Goal: Task Accomplishment & Management: Use online tool/utility

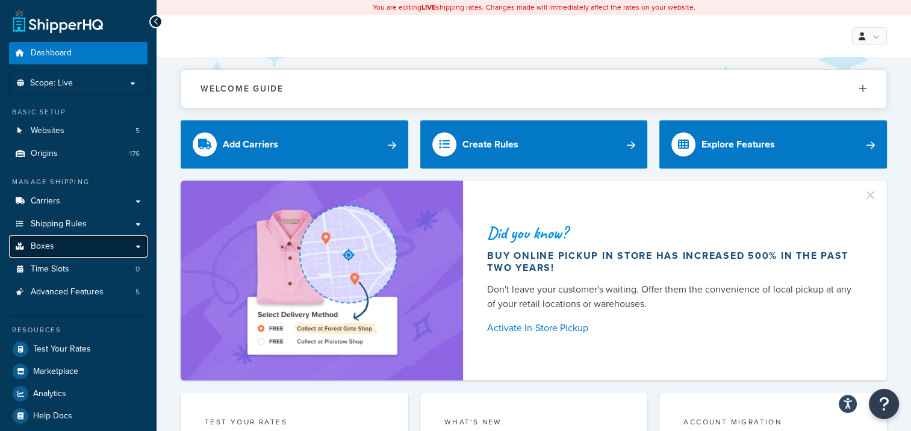
click at [55, 249] on link "Boxes" at bounding box center [78, 246] width 138 height 22
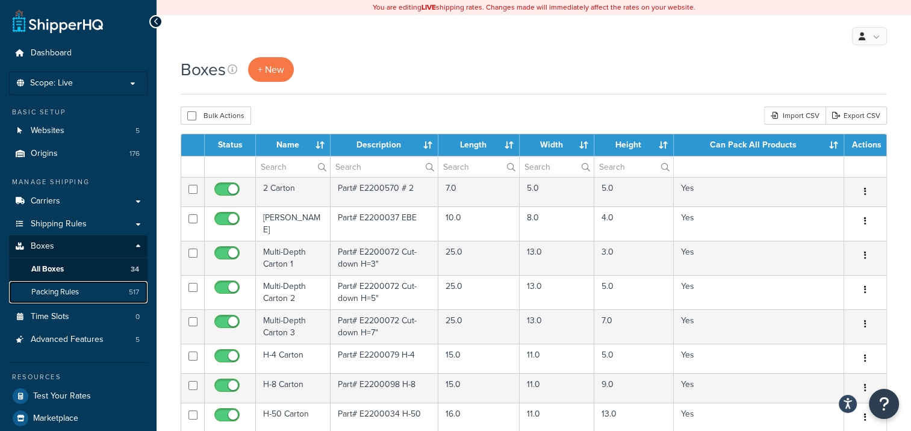
click at [87, 291] on link "Packing Rules 517" at bounding box center [78, 292] width 138 height 22
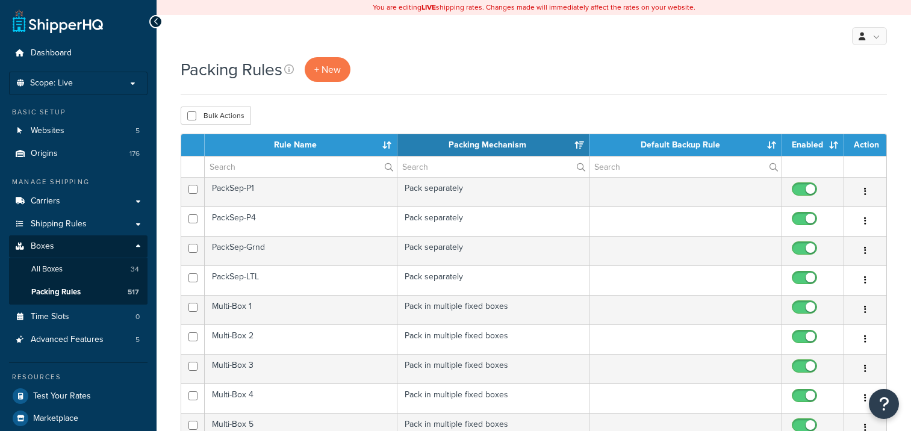
select select "15"
click at [335, 64] on span "+ New" at bounding box center [327, 70] width 26 height 14
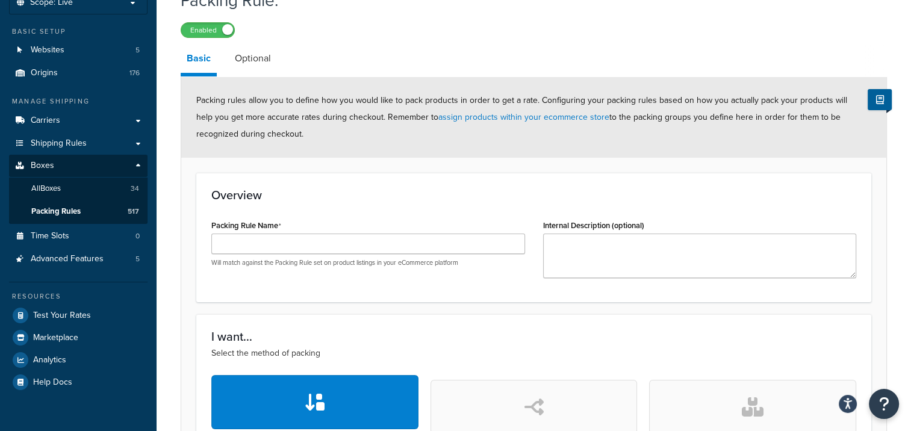
scroll to position [181, 0]
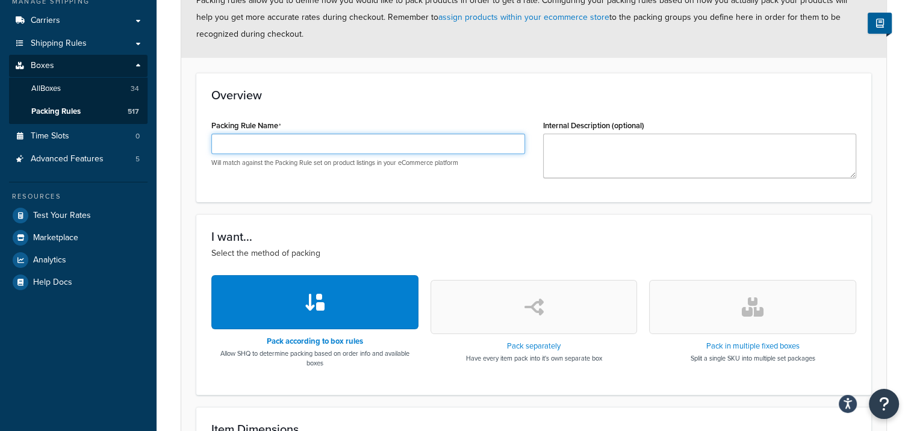
click at [296, 142] on input "Packing Rule Name" at bounding box center [368, 144] width 314 height 20
type input "Multi-Box 518"
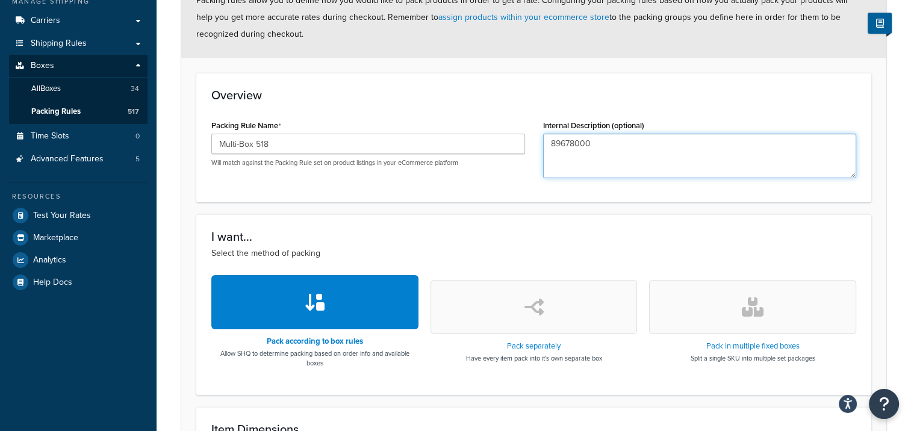
type textarea "89678000"
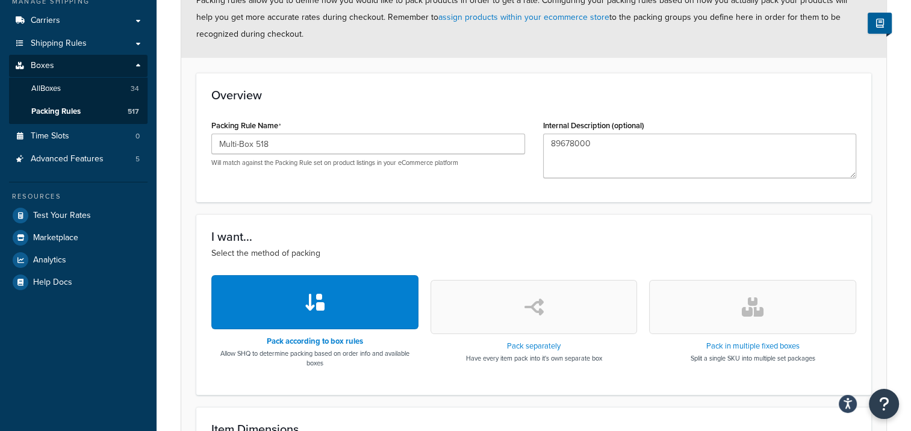
click at [710, 316] on button "button" at bounding box center [752, 307] width 207 height 54
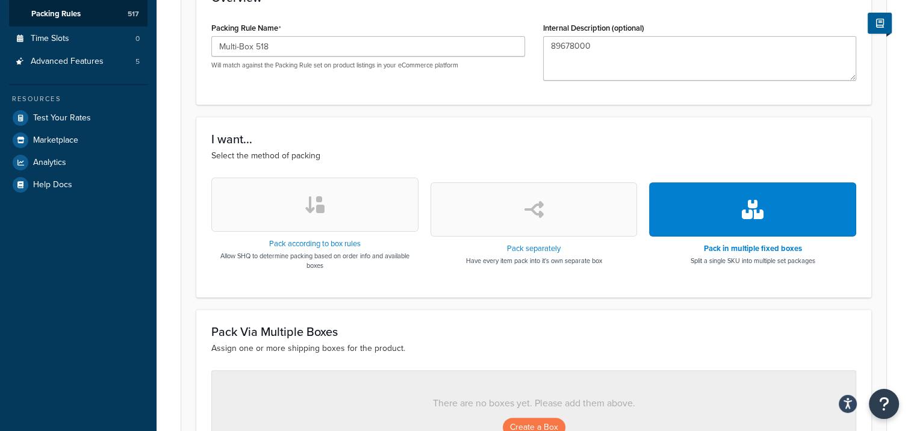
scroll to position [437, 0]
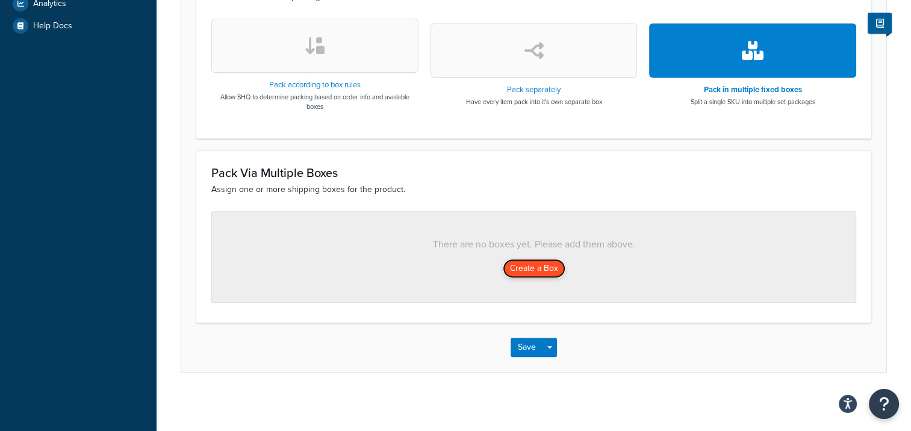
click at [542, 265] on button "Create a Box" at bounding box center [534, 268] width 63 height 19
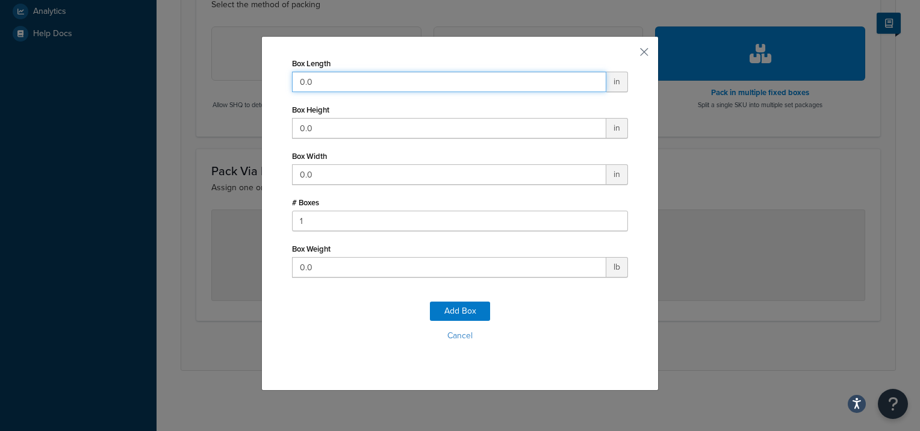
drag, startPoint x: 358, startPoint y: 89, endPoint x: 253, endPoint y: 72, distance: 106.7
click at [253, 72] on div "Box Length 0.0 in Box Height 0.0 in Box Width 0.0 in # Boxes 1 Box Weight 0.0 l…" at bounding box center [460, 215] width 920 height 431
type input "69"
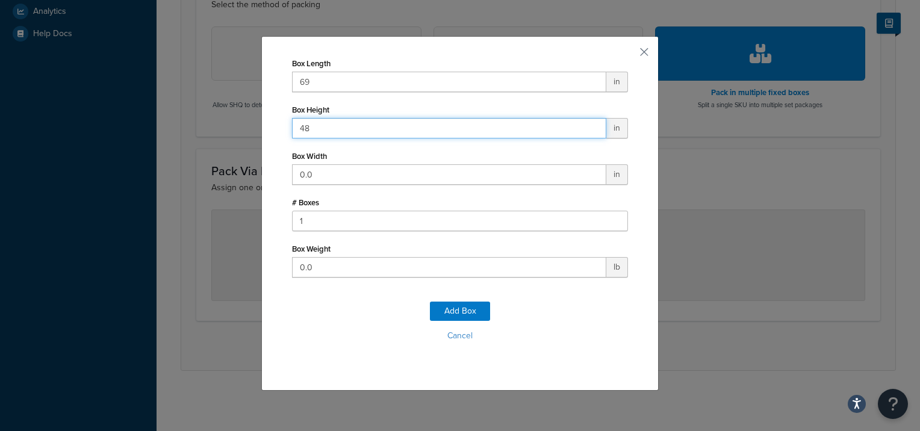
type input "48"
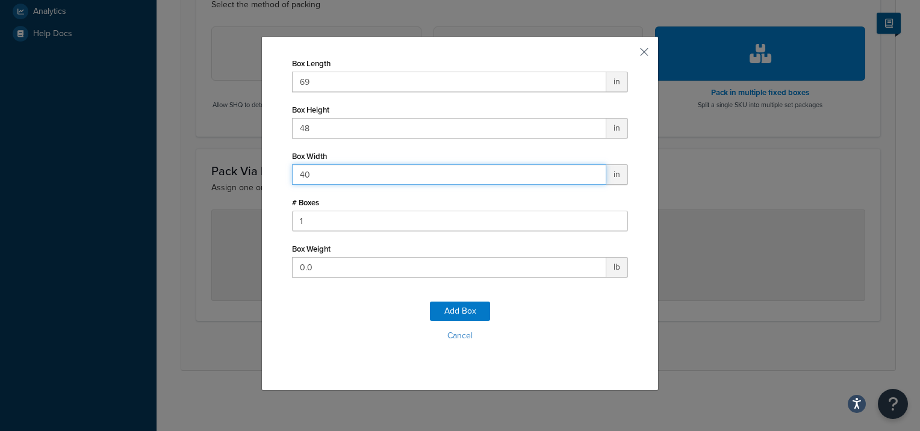
type input "40"
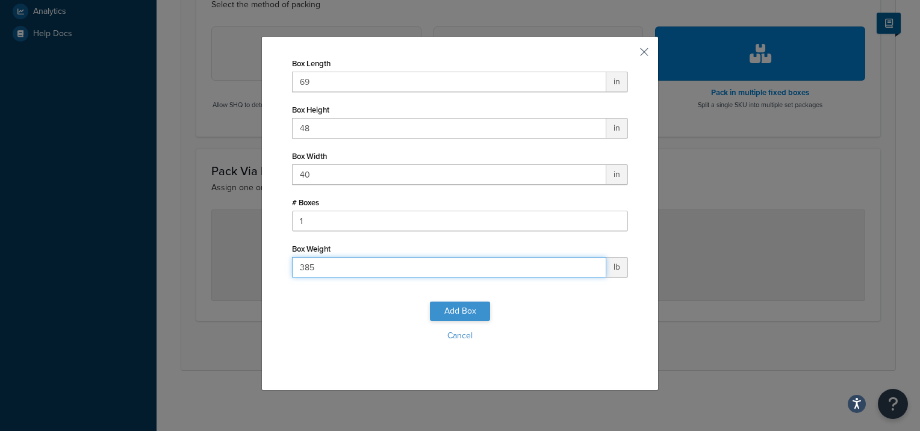
type input "385"
click at [450, 309] on button "Add Box" at bounding box center [460, 311] width 60 height 19
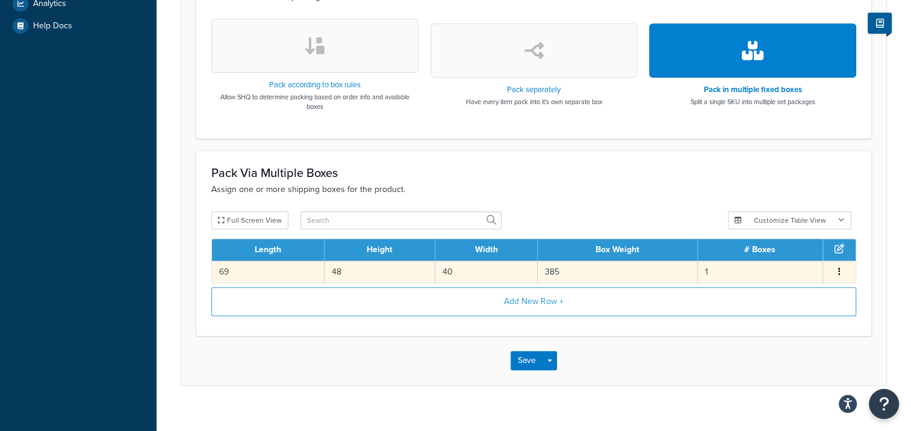
click at [840, 267] on button "button" at bounding box center [839, 271] width 10 height 13
click at [764, 261] on div "Edit" at bounding box center [777, 258] width 85 height 25
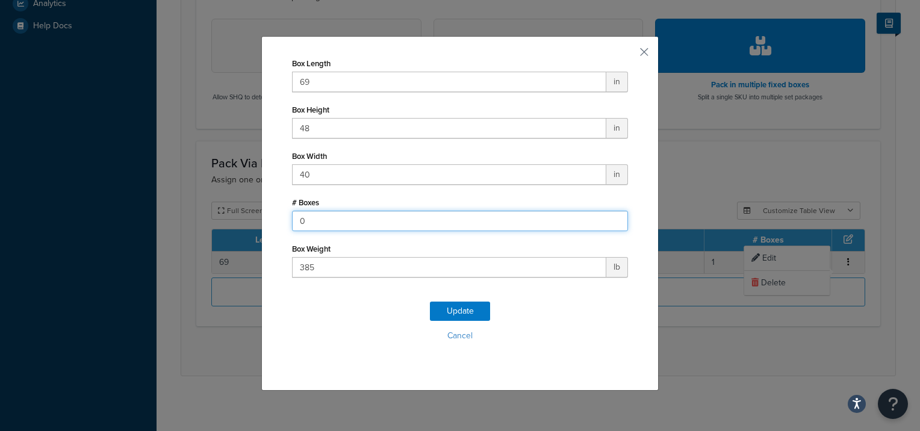
click at [612, 223] on input "0" at bounding box center [460, 221] width 336 height 20
click at [610, 215] on input "1" at bounding box center [460, 221] width 336 height 20
click at [610, 215] on input "2" at bounding box center [460, 221] width 336 height 20
type input "1"
click at [611, 224] on input "1" at bounding box center [460, 221] width 336 height 20
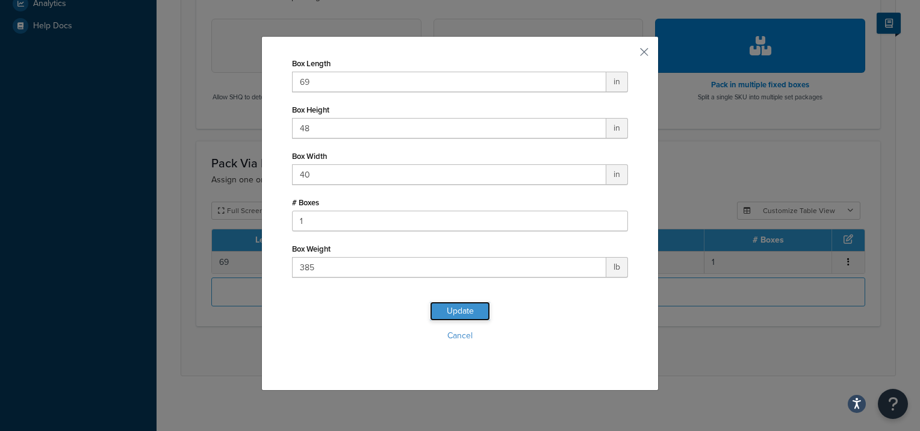
click at [457, 313] on button "Update" at bounding box center [460, 311] width 60 height 19
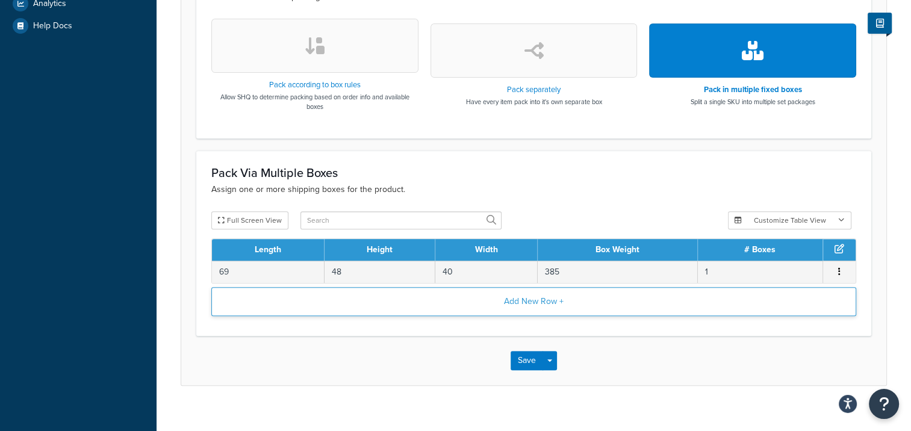
click at [524, 293] on button "Add New Row +" at bounding box center [533, 301] width 645 height 29
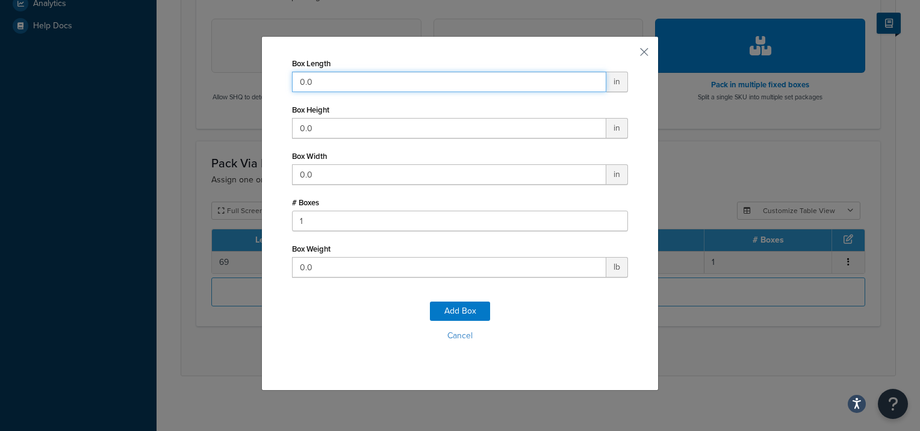
drag, startPoint x: 342, startPoint y: 81, endPoint x: 267, endPoint y: 79, distance: 75.3
click at [268, 79] on div "Box Length 0.0 in Box Height 0.0 in Box Width 0.0 in # Boxes 1 Box Weight 0.0 l…" at bounding box center [459, 213] width 397 height 354
type input "55"
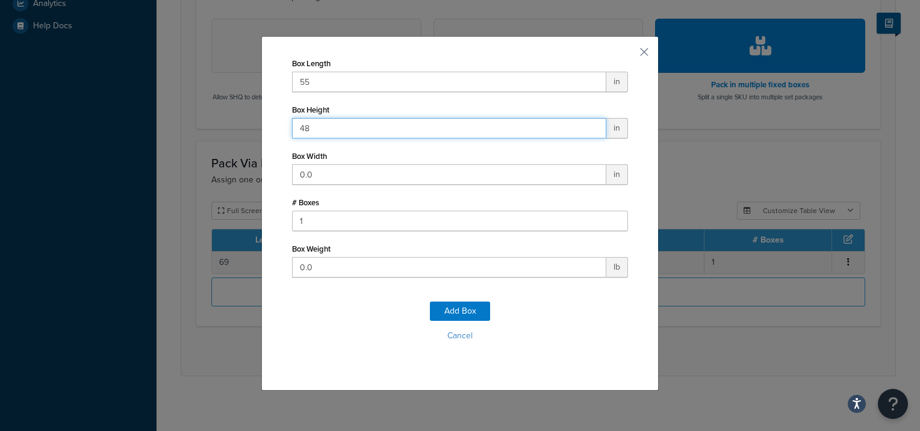
type input "48"
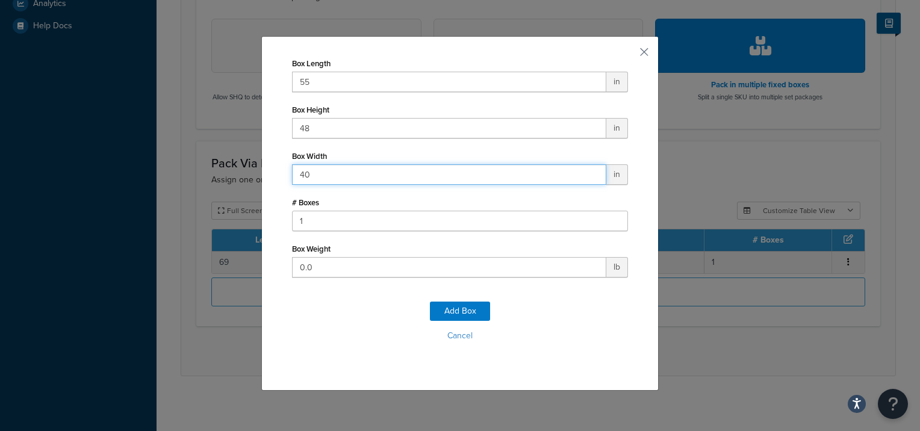
type input "40"
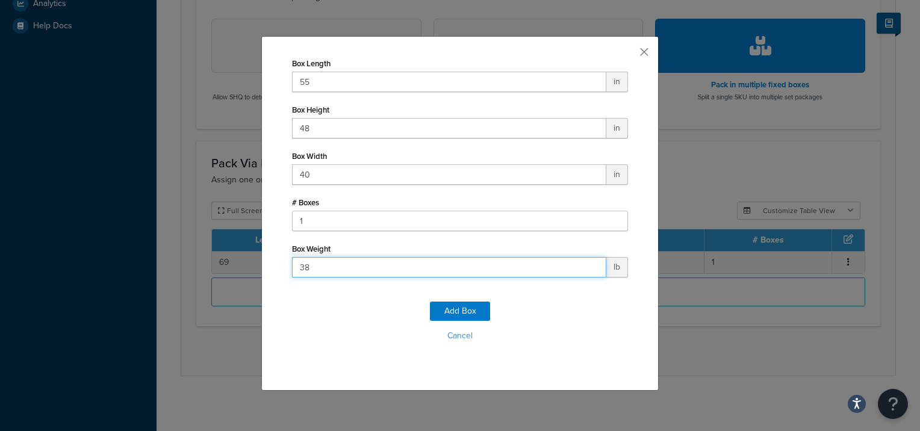
type input "385"
click button "Add Box" at bounding box center [460, 311] width 60 height 19
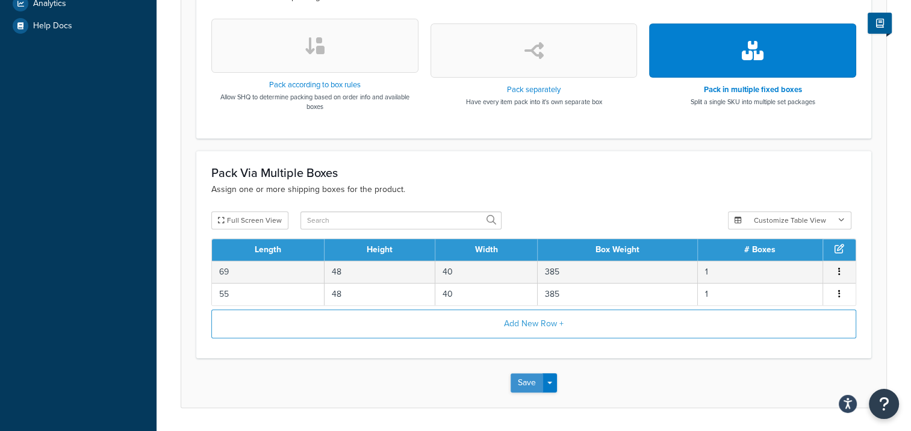
click at [519, 374] on button "Save" at bounding box center [526, 382] width 33 height 19
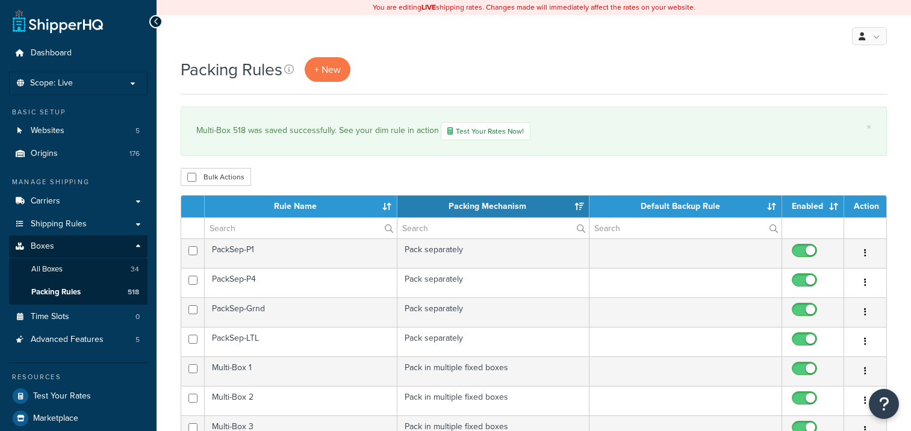
select select "15"
click at [330, 69] on span "+ New" at bounding box center [327, 70] width 26 height 14
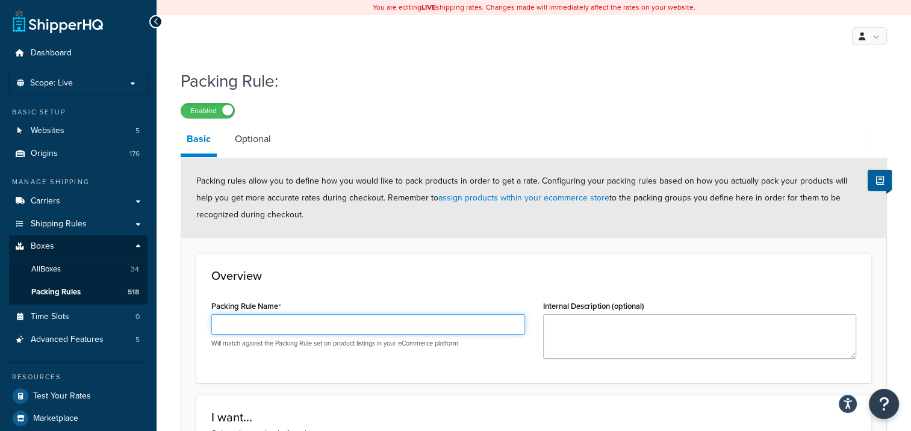
click at [439, 327] on input "Packing Rule Name" at bounding box center [368, 324] width 314 height 20
type input "Multi-Box"
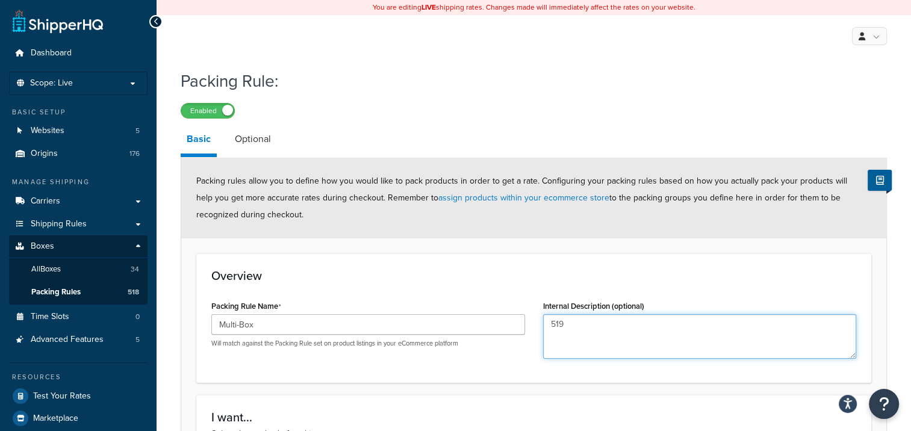
type textarea "519"
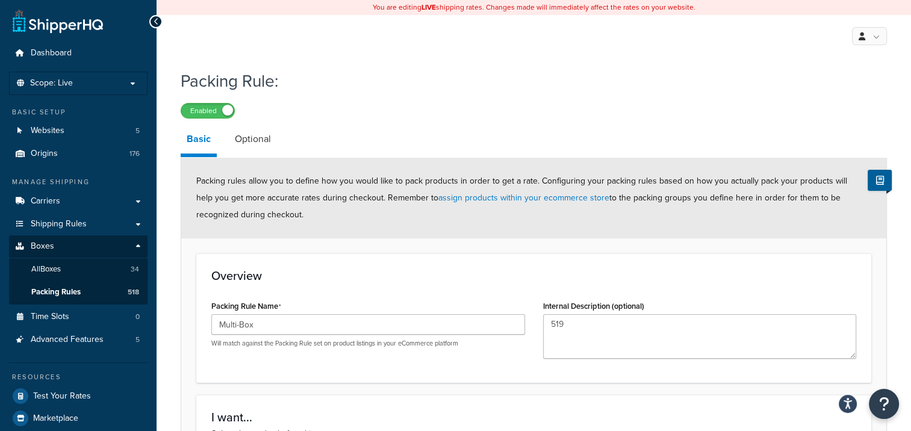
scroll to position [267, 0]
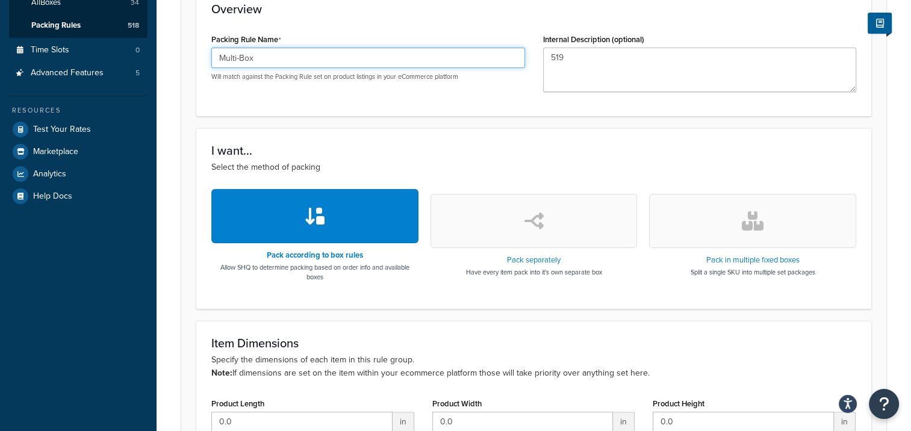
click at [291, 51] on input "Multi-Box" at bounding box center [368, 58] width 314 height 20
type input "Multi-Box 519"
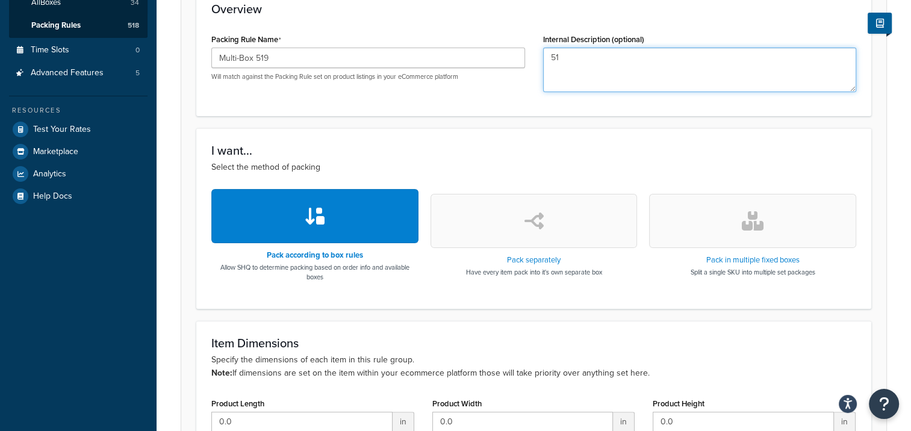
type textarea "5"
type textarea "89679000"
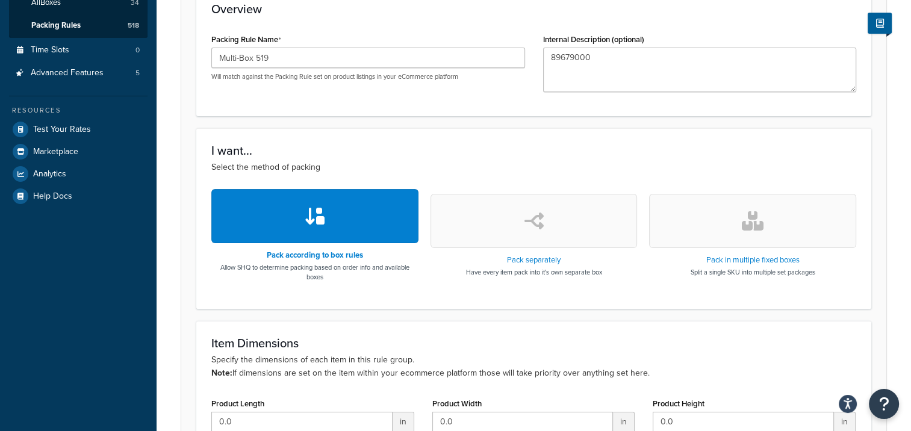
click at [761, 244] on button "button" at bounding box center [752, 221] width 207 height 54
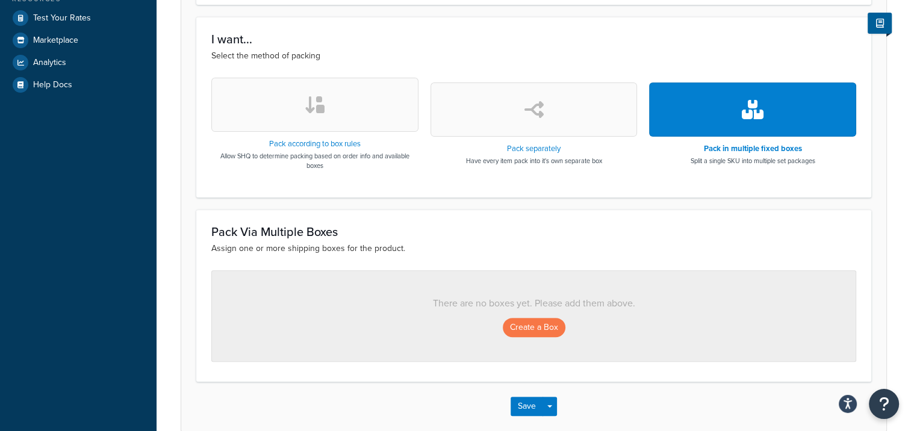
scroll to position [437, 0]
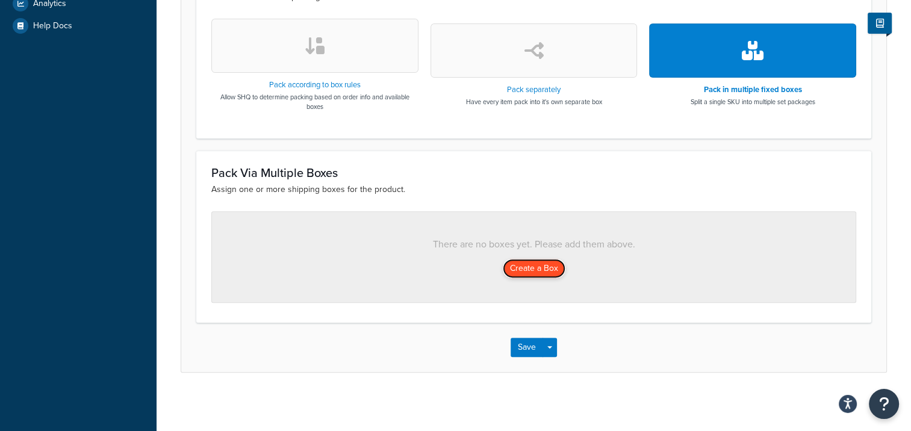
click at [548, 261] on button "Create a Box" at bounding box center [534, 268] width 63 height 19
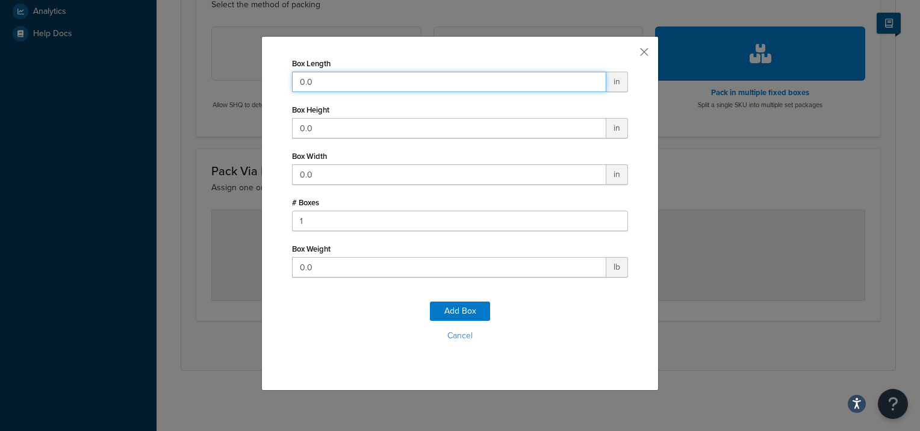
drag, startPoint x: 323, startPoint y: 82, endPoint x: 254, endPoint y: 79, distance: 68.7
click at [255, 79] on div "Box Length 0.0 in Box Height 0.0 in Box Width 0.0 in # Boxes 1 Box Weight 0.0 l…" at bounding box center [460, 215] width 920 height 431
type input "69"
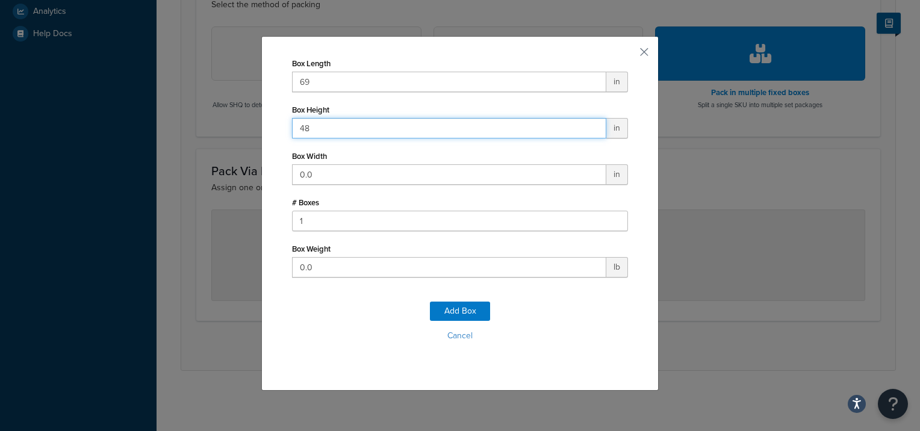
type input "48"
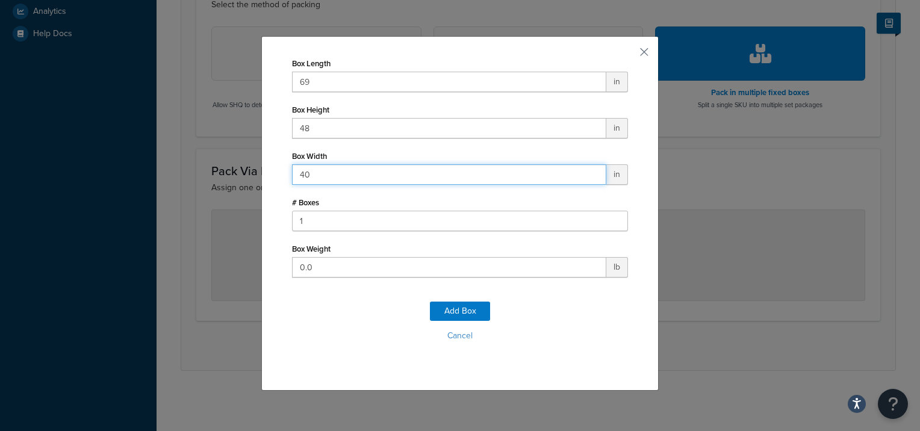
type input "40"
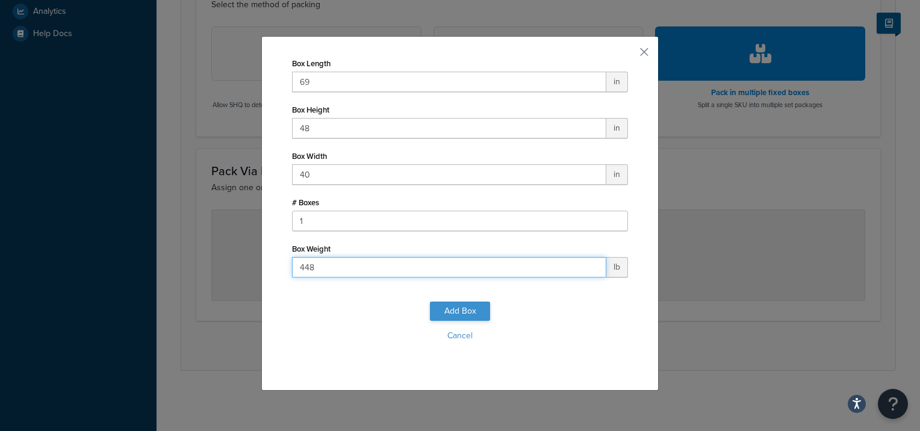
type input "448"
click at [462, 318] on button "Add Box" at bounding box center [460, 311] width 60 height 19
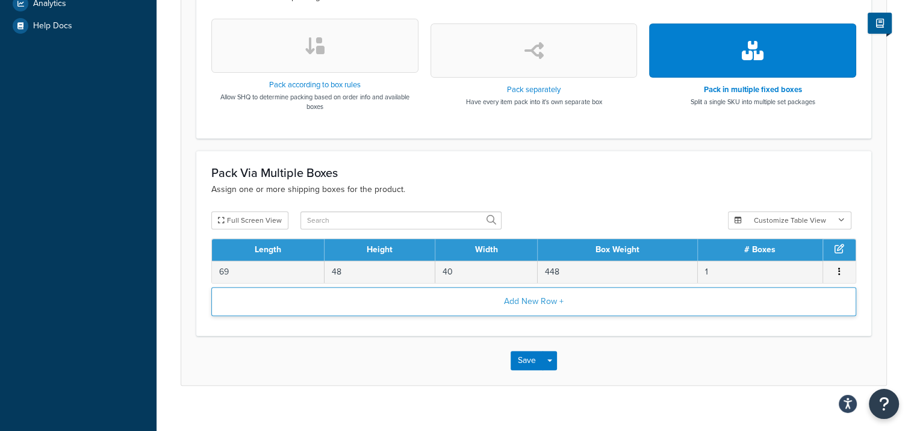
click at [453, 297] on button "Add New Row +" at bounding box center [533, 301] width 645 height 29
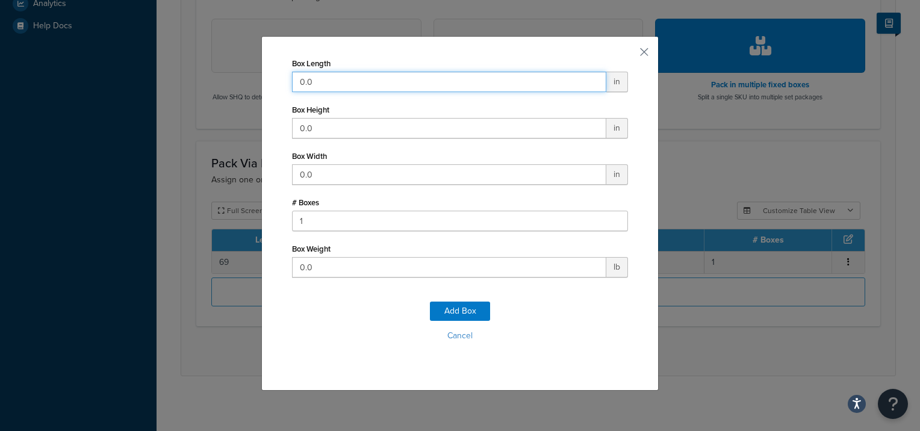
drag, startPoint x: 333, startPoint y: 79, endPoint x: 248, endPoint y: 79, distance: 85.5
click at [248, 79] on div "Box Length 0.0 in Box Height 0.0 in Box Width 0.0 in # Boxes 1 Box Weight 0.0 l…" at bounding box center [460, 215] width 920 height 431
type input "70"
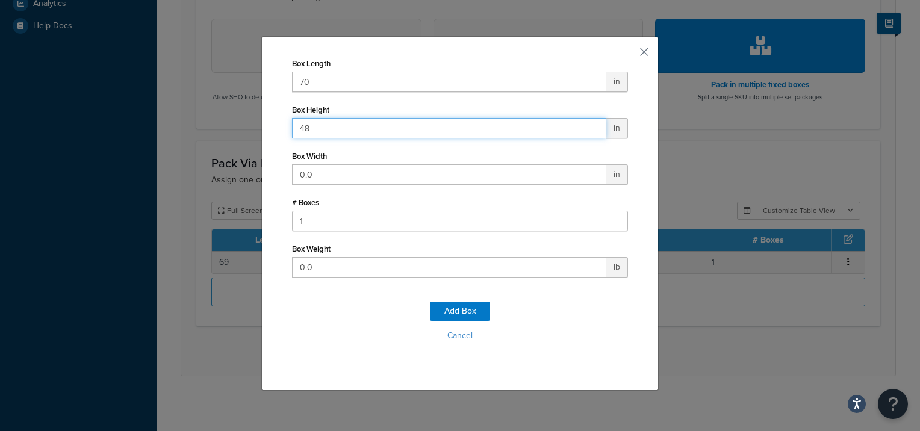
type input "48"
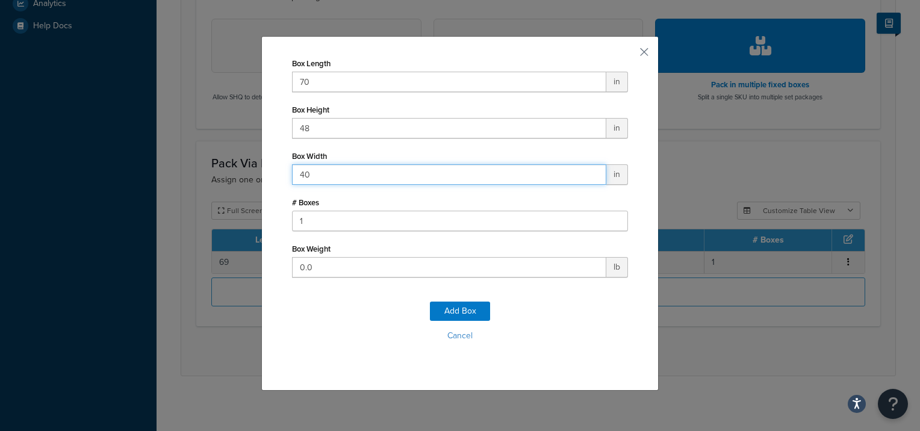
type input "40"
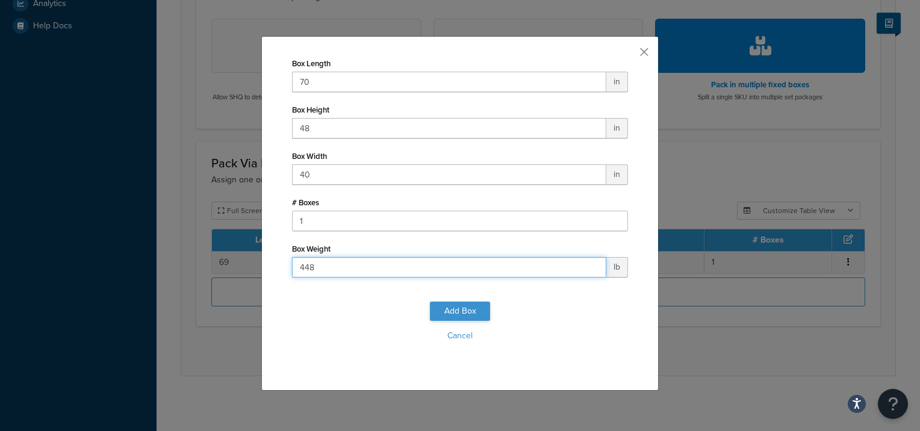
type input "448"
click at [469, 315] on button "Add Box" at bounding box center [460, 311] width 60 height 19
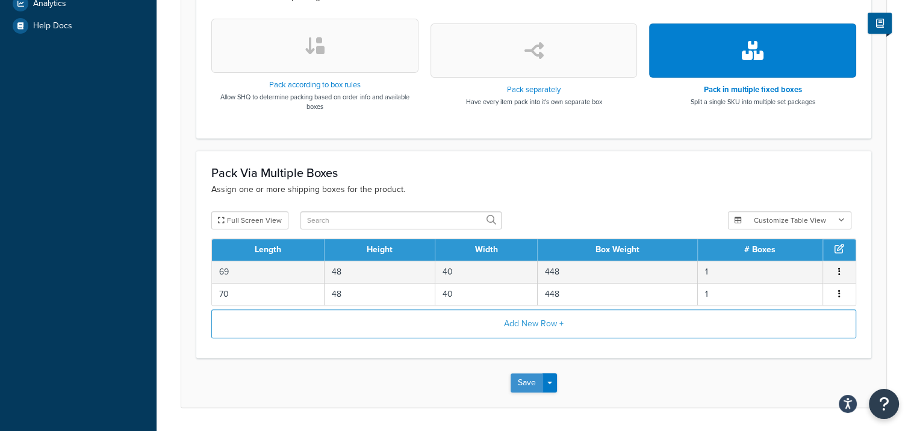
click at [531, 379] on button "Save" at bounding box center [526, 382] width 33 height 19
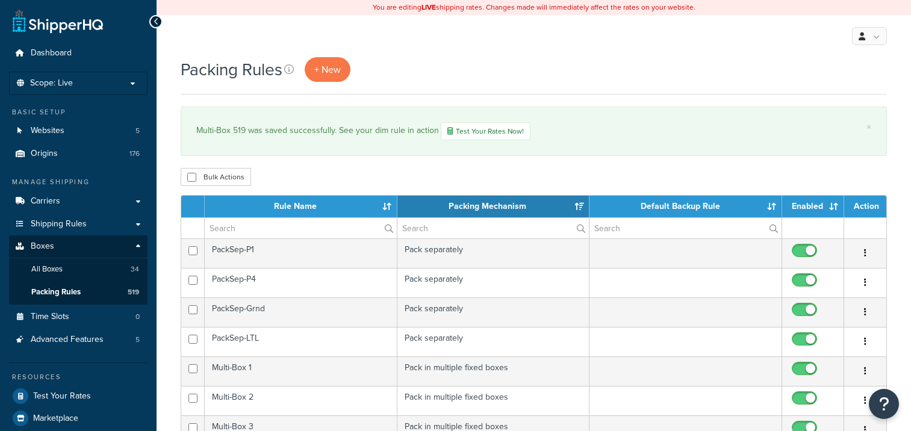
select select "15"
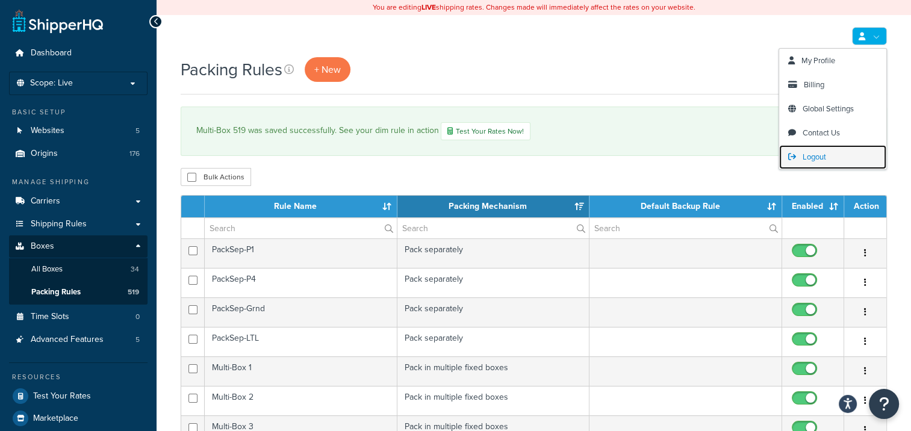
click at [814, 154] on span "Logout" at bounding box center [813, 156] width 23 height 11
